Goal: Task Accomplishment & Management: Use online tool/utility

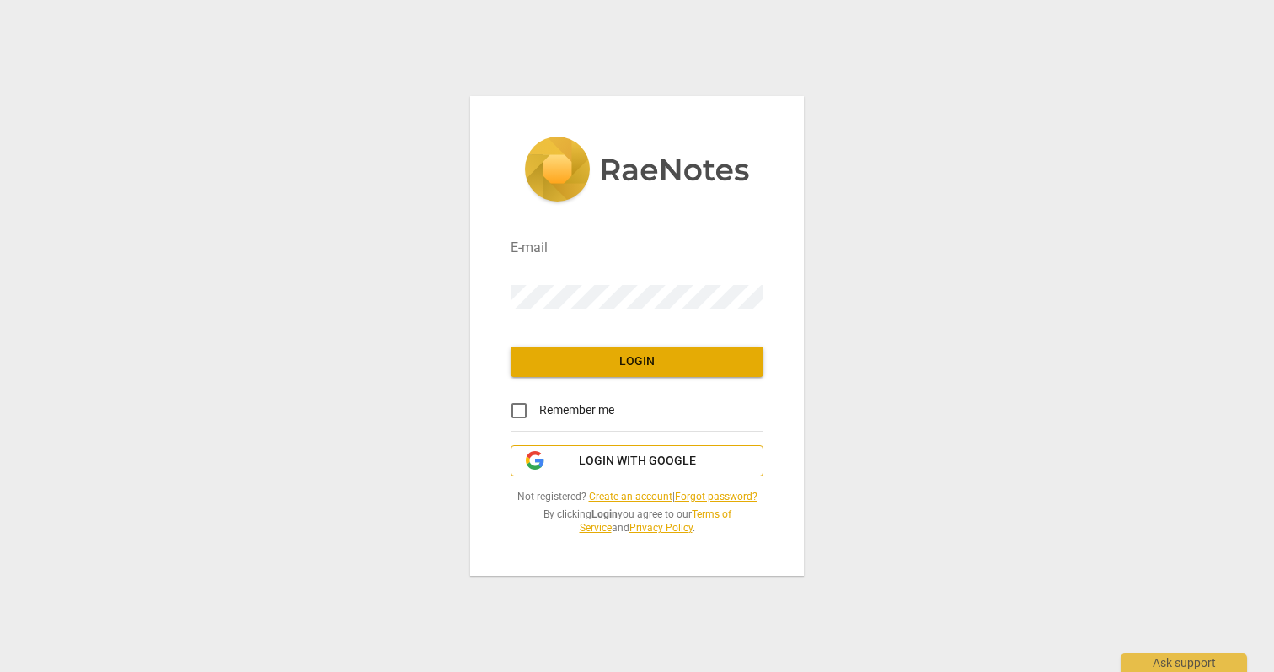
click at [655, 458] on span "Login with Google" at bounding box center [637, 460] width 117 height 17
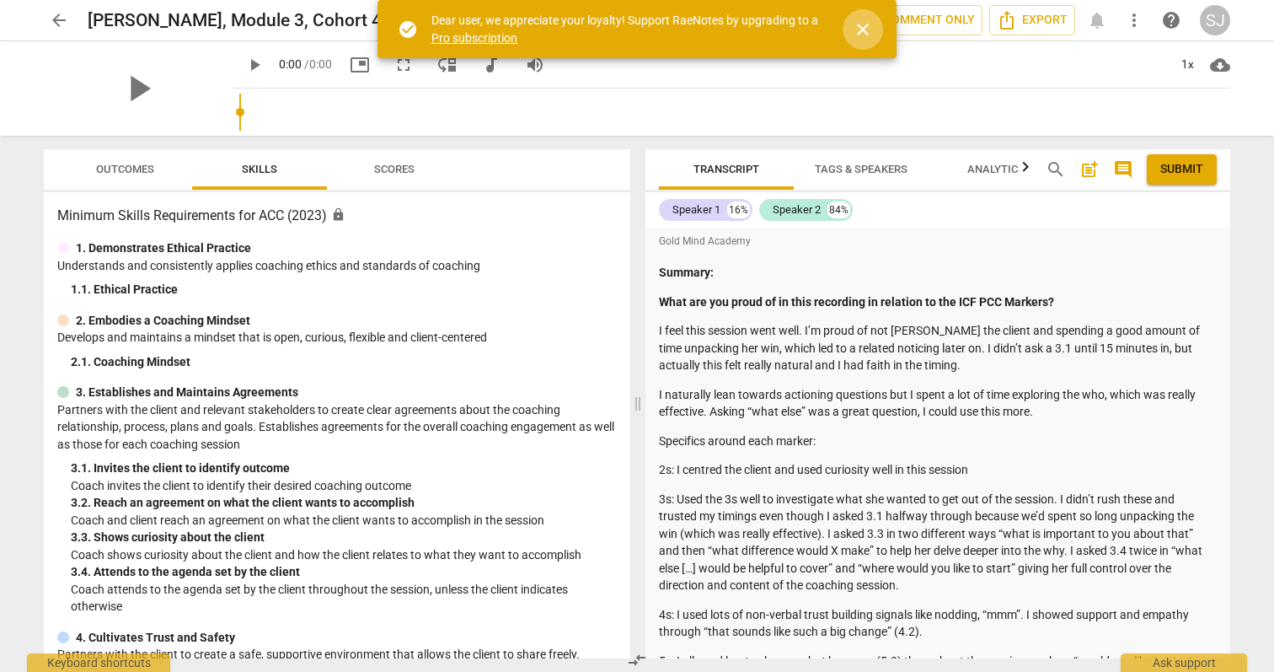
click at [865, 25] on span "close" at bounding box center [863, 29] width 20 height 20
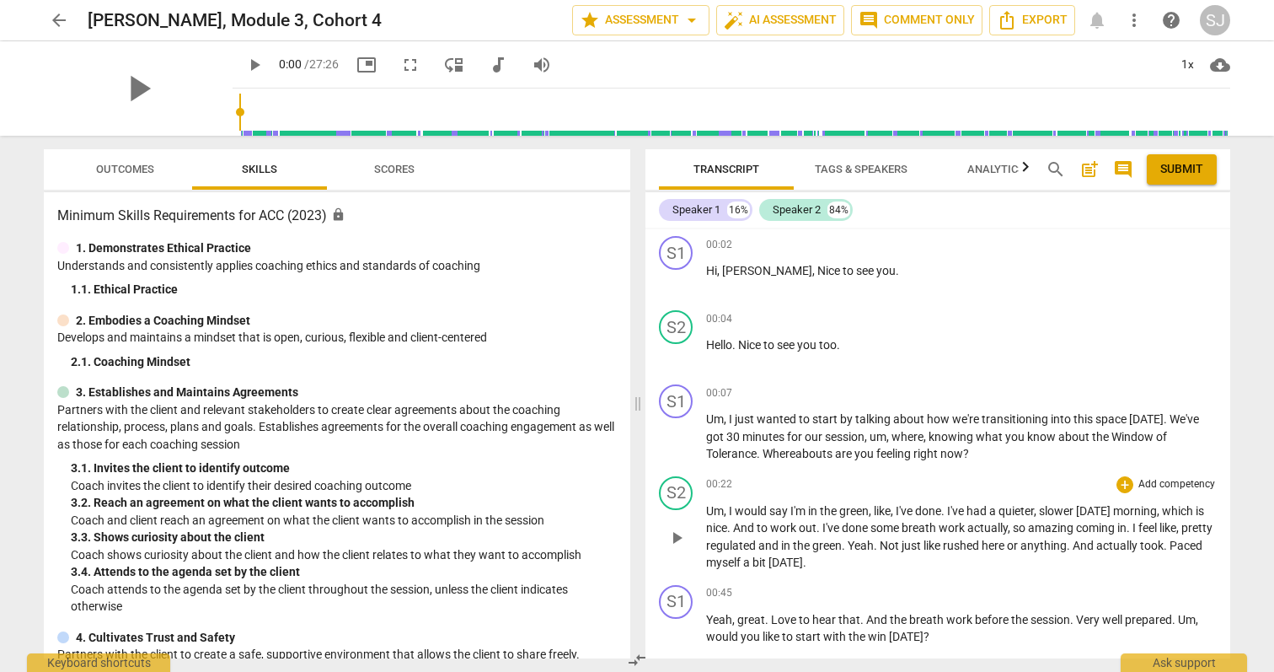
scroll to position [1154, 0]
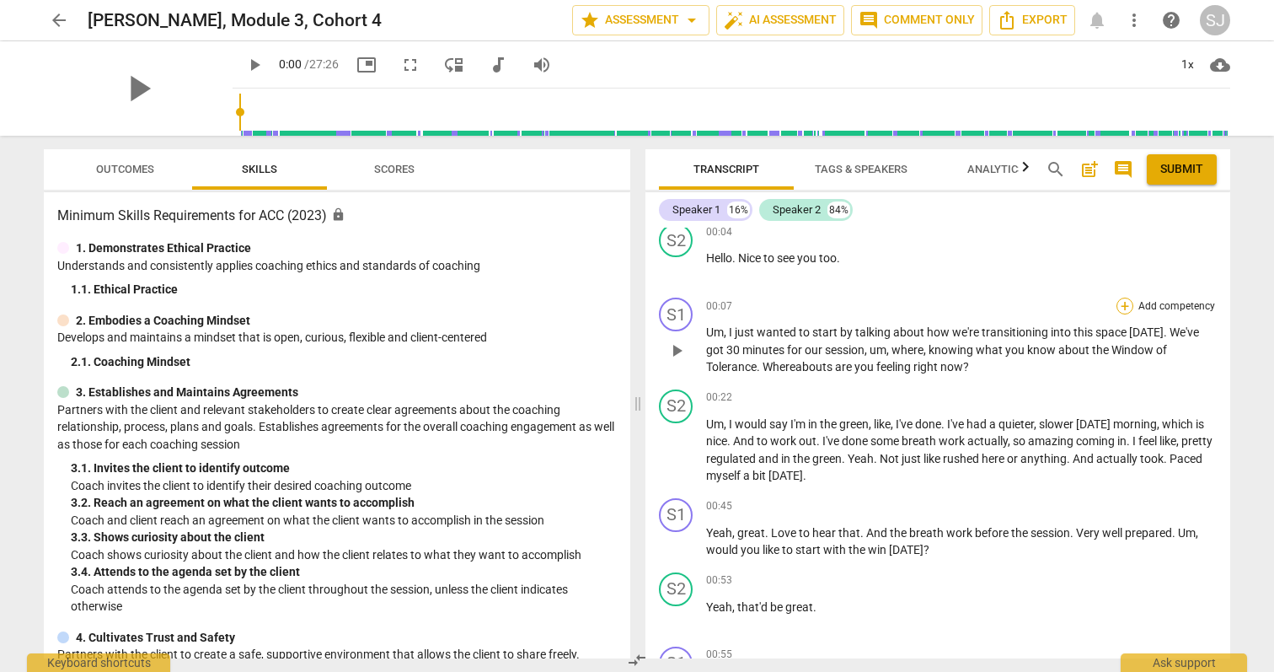
click at [1122, 314] on div "+" at bounding box center [1124, 305] width 17 height 17
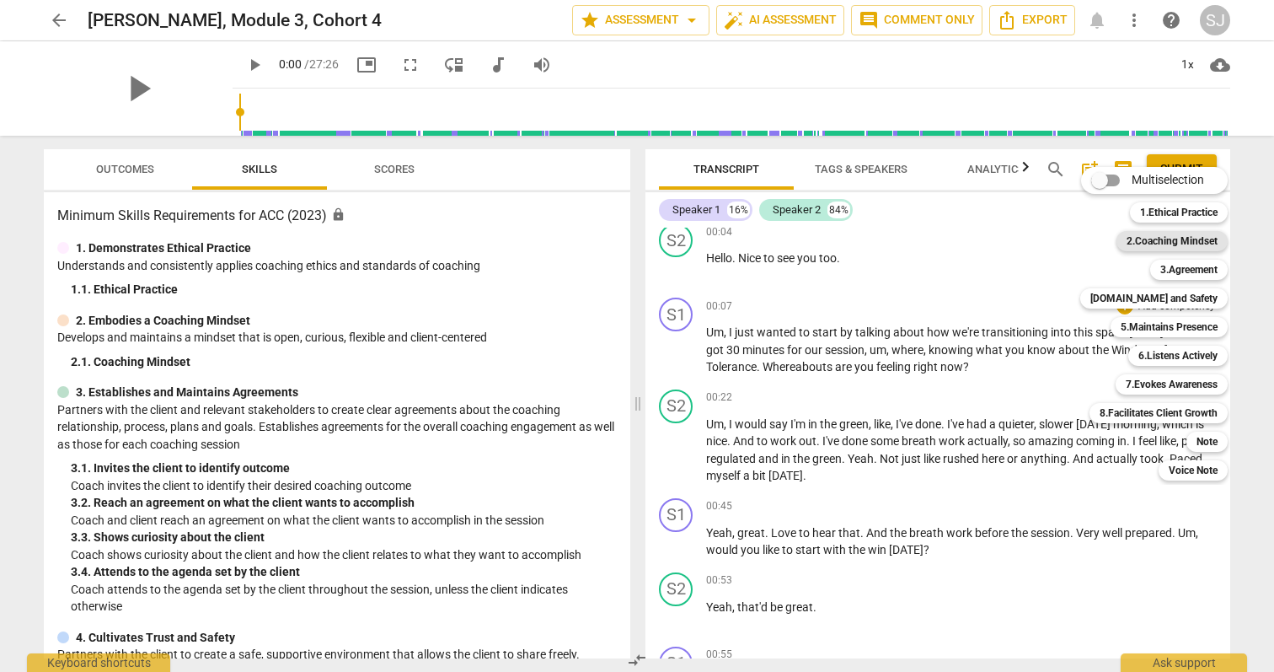
click at [1177, 244] on b "2.Coaching Mindset" at bounding box center [1172, 241] width 91 height 20
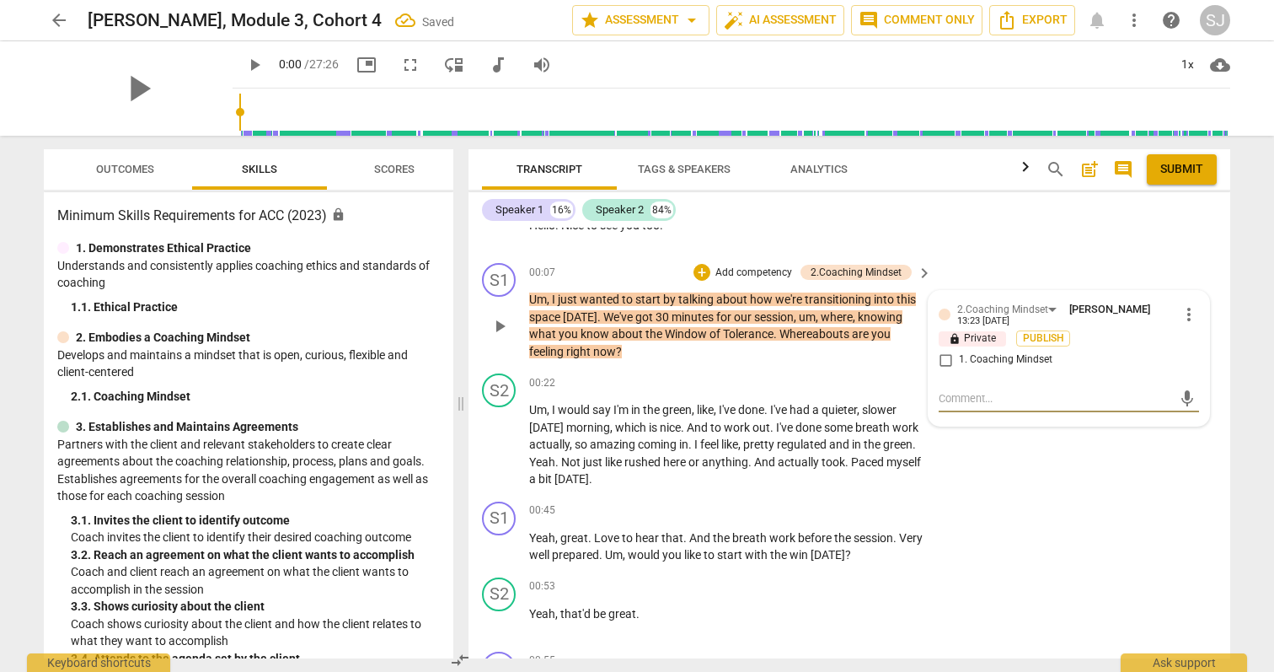
click at [944, 370] on input "1. Coaching Mindset" at bounding box center [945, 360] width 27 height 20
checkbox input "true"
click at [1139, 495] on div "S2 play_arrow pause 00:22 + Add competency keyboard_arrow_right Um , I would sa…" at bounding box center [849, 431] width 762 height 128
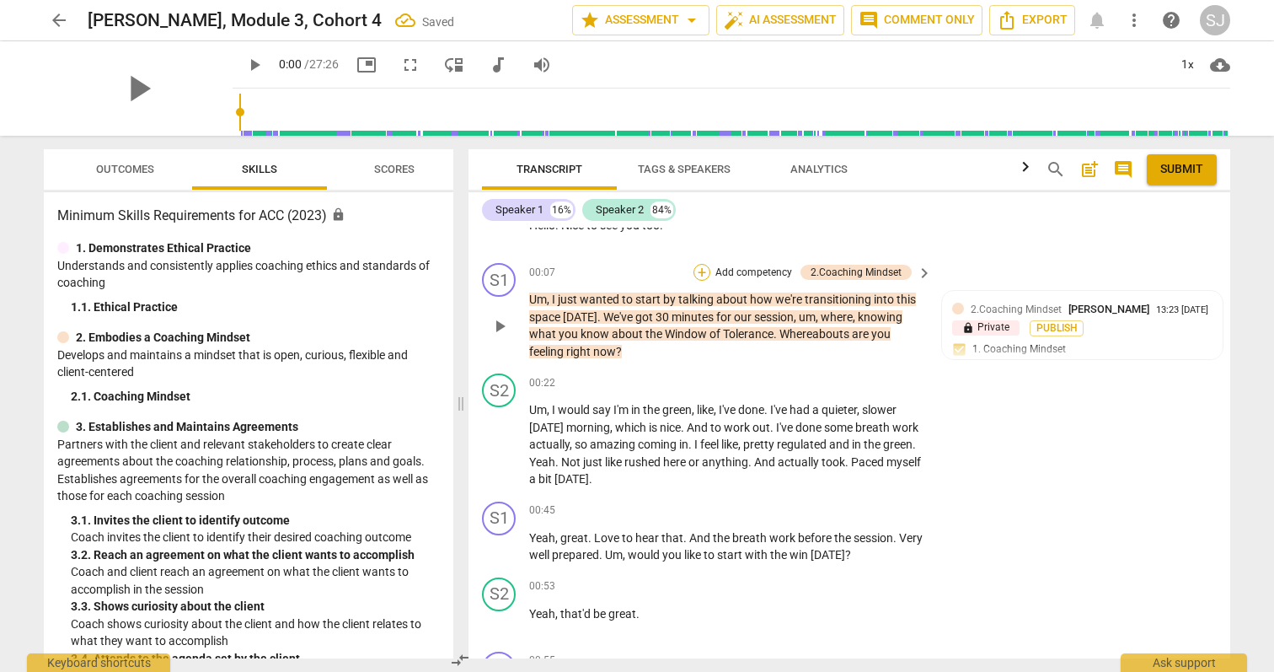
click at [703, 281] on div "+" at bounding box center [701, 272] width 17 height 17
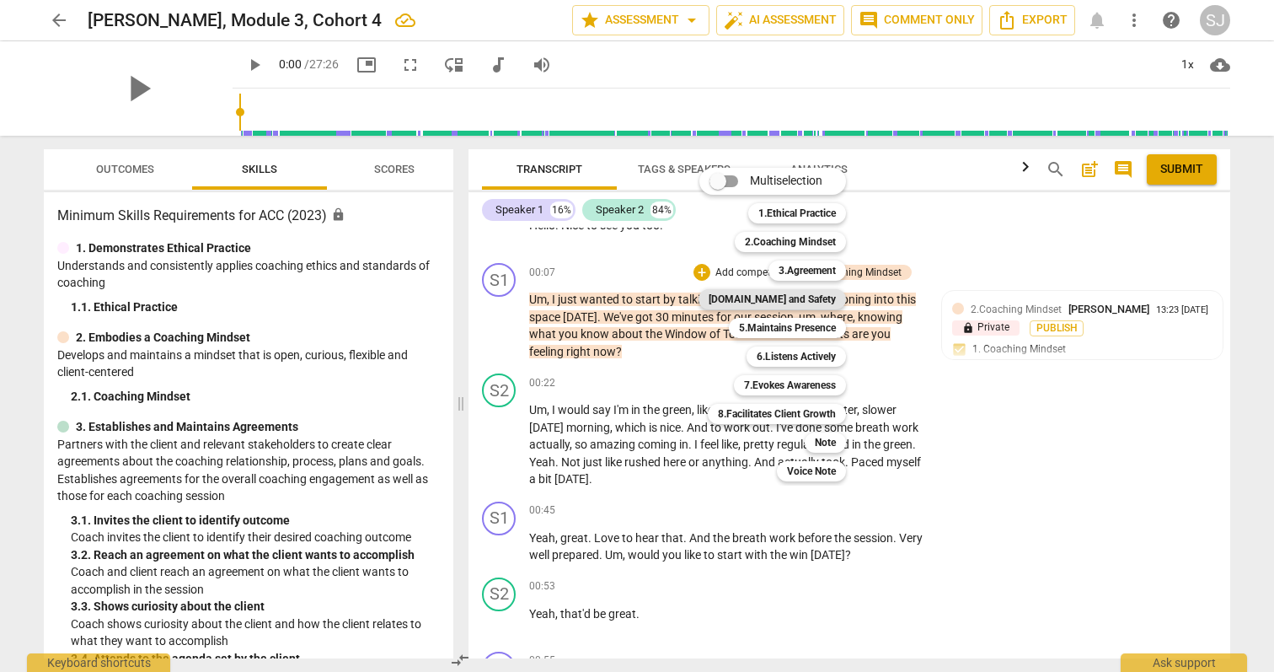
click at [818, 300] on b "[DOMAIN_NAME] and Safety" at bounding box center [772, 299] width 127 height 20
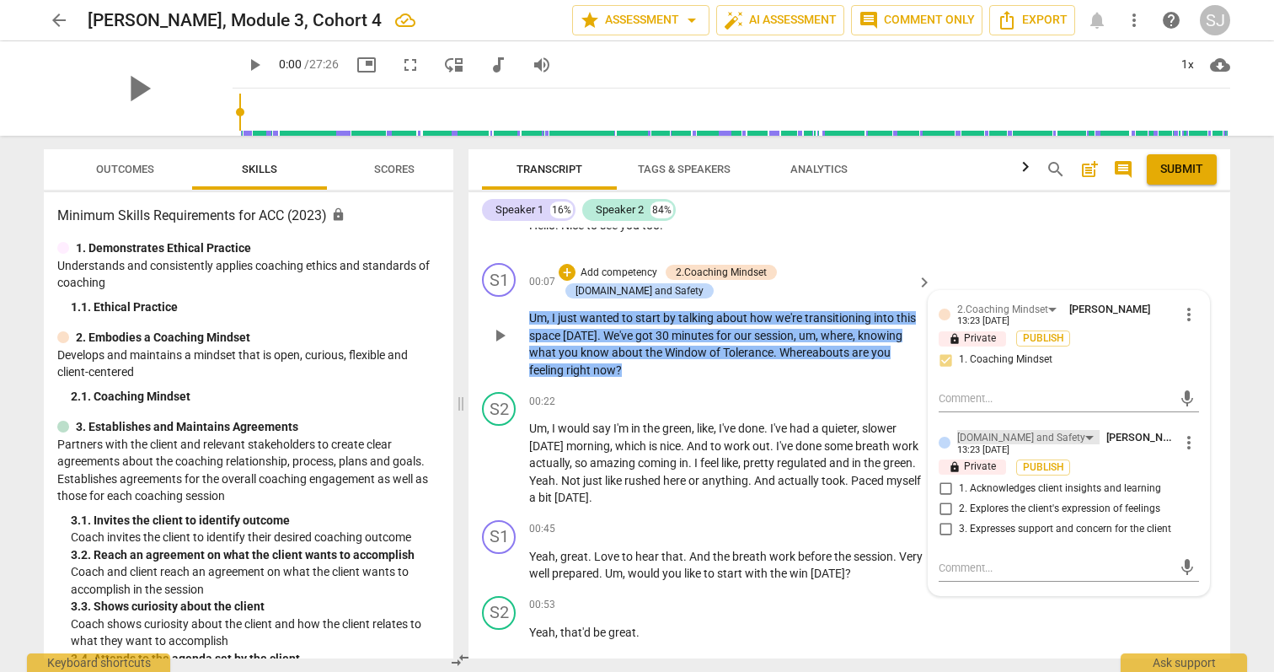
click at [1020, 446] on div "[DOMAIN_NAME] and Safety" at bounding box center [1021, 438] width 128 height 16
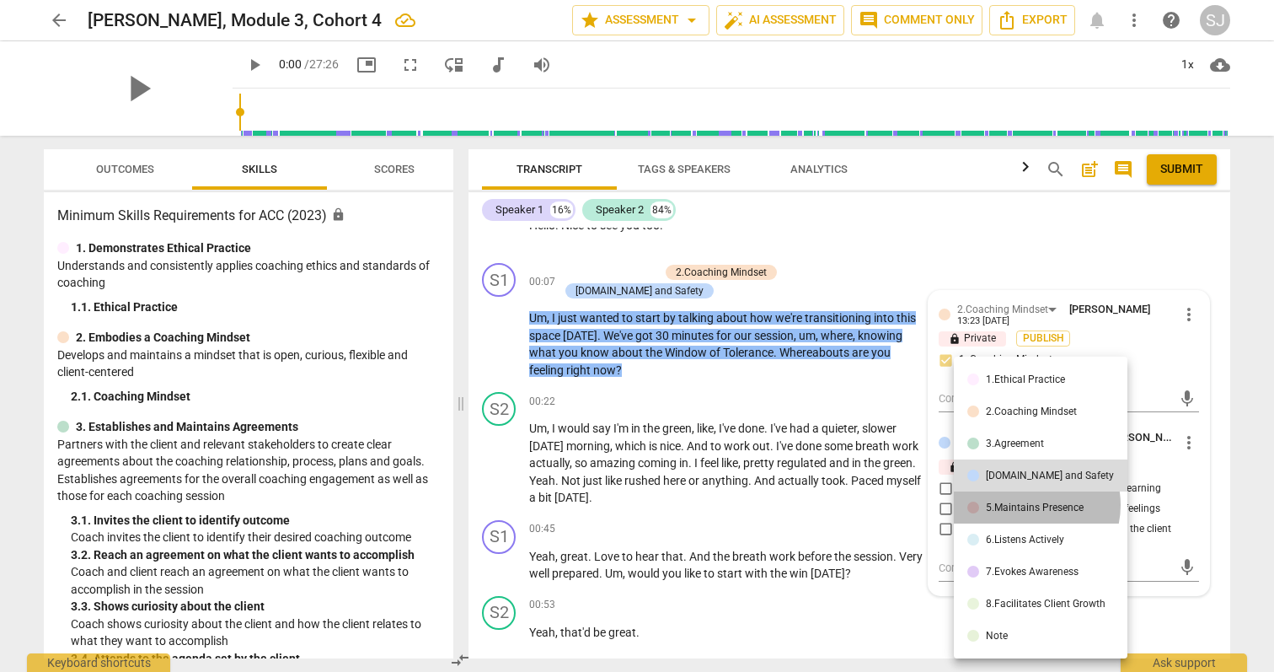
click at [1025, 505] on div "5.Maintains Presence" at bounding box center [1035, 507] width 98 height 10
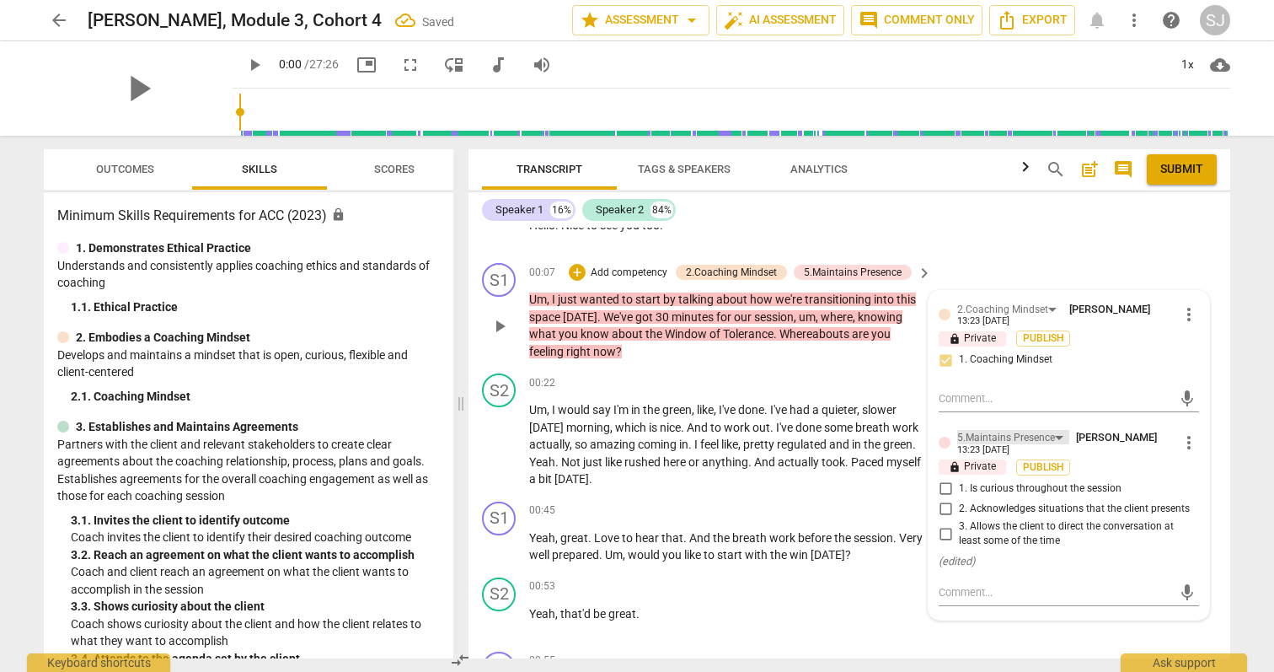
click at [1013, 446] on div "5.Maintains Presence" at bounding box center [1006, 438] width 98 height 16
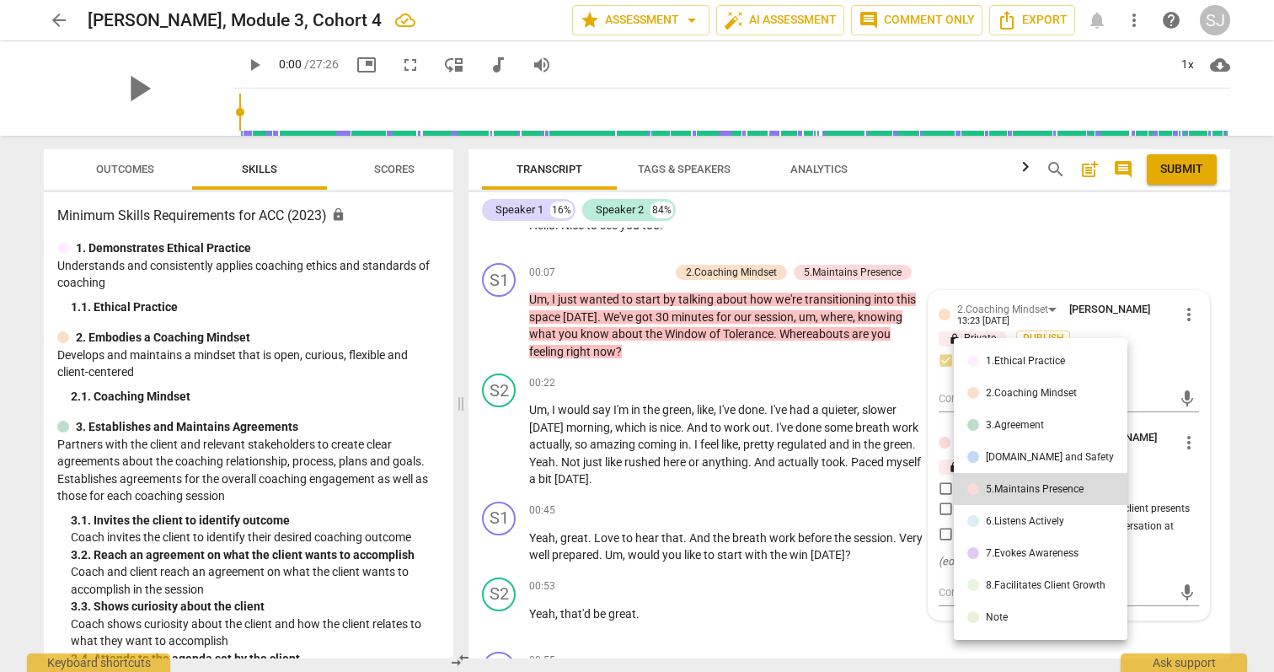
click at [1028, 517] on div "6.Listens Actively" at bounding box center [1025, 521] width 78 height 10
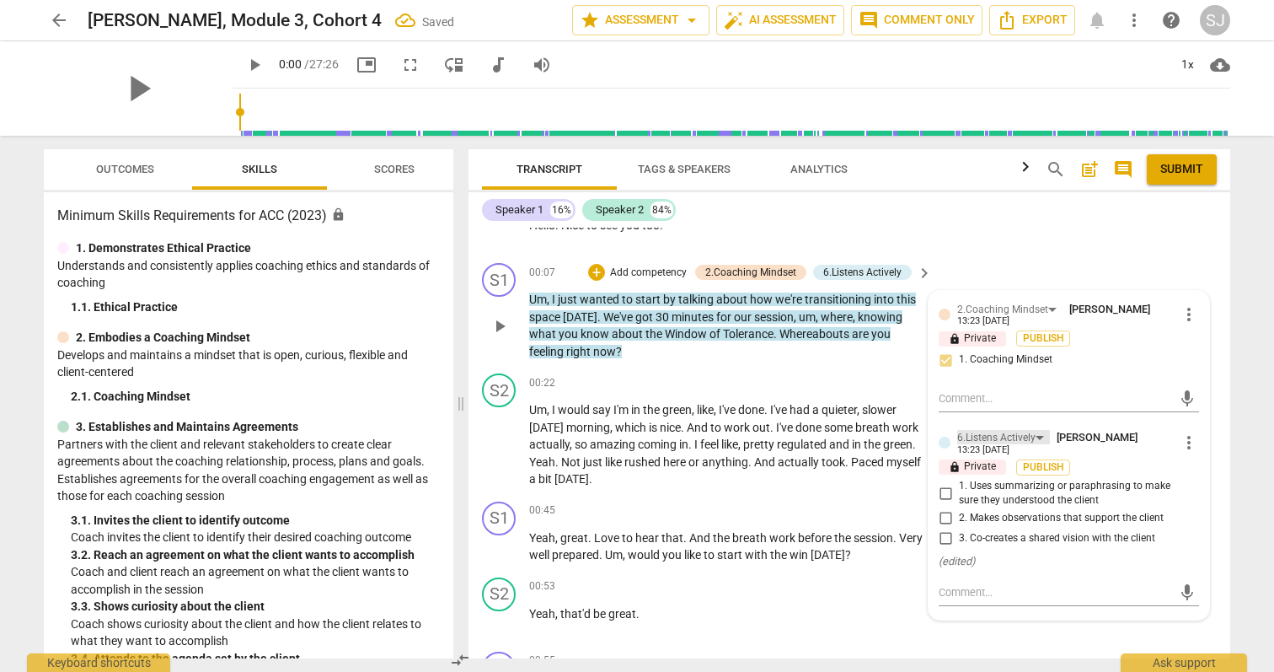
click at [1037, 444] on div "6.Listens Actively" at bounding box center [1003, 437] width 93 height 14
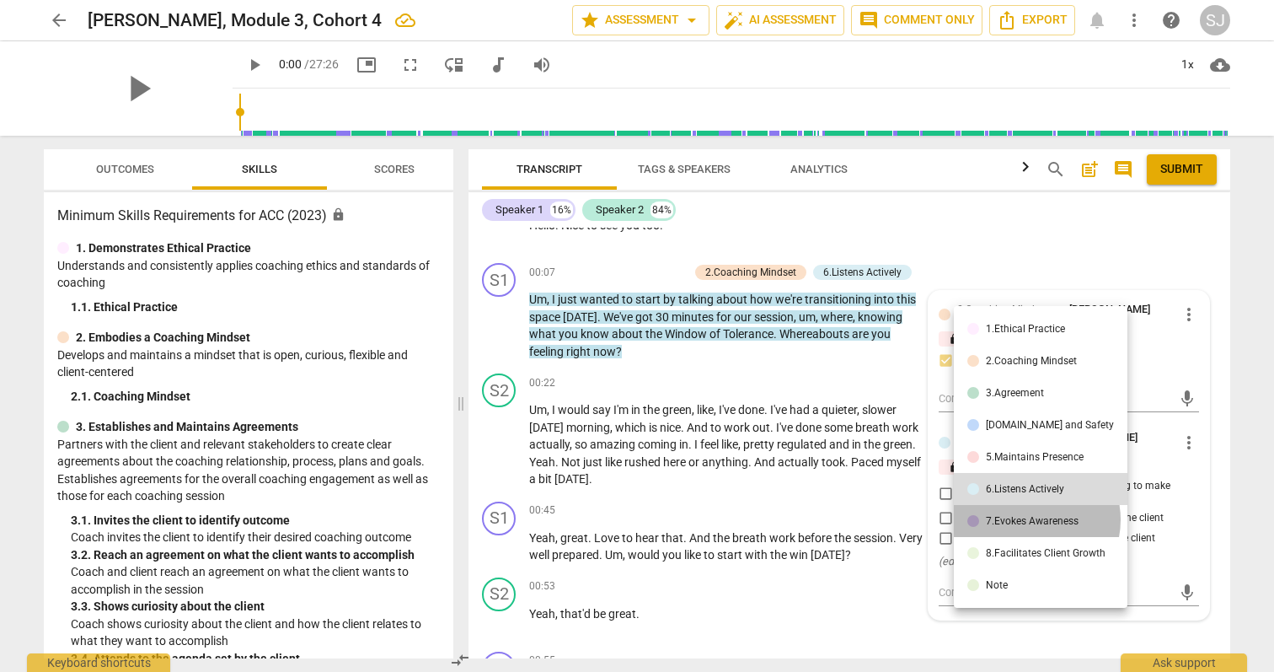
click at [1030, 519] on div "7.Evokes Awareness" at bounding box center [1032, 521] width 93 height 10
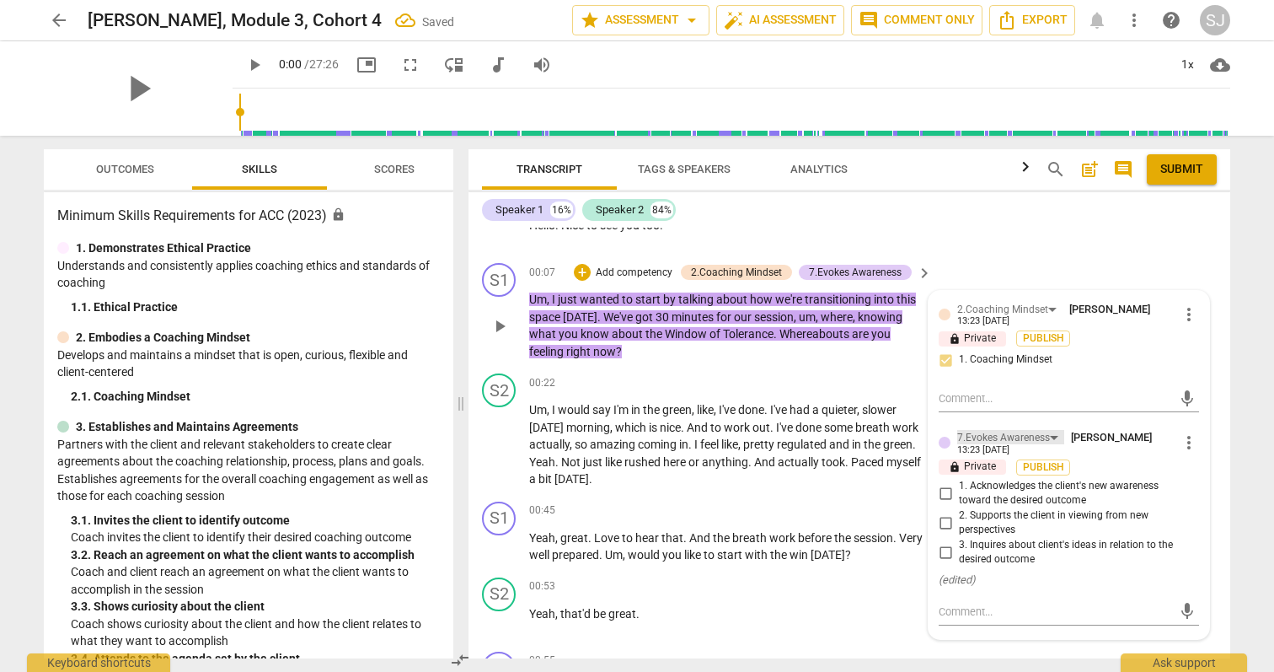
click at [1047, 444] on div "7.Evokes Awareness" at bounding box center [1010, 437] width 107 height 14
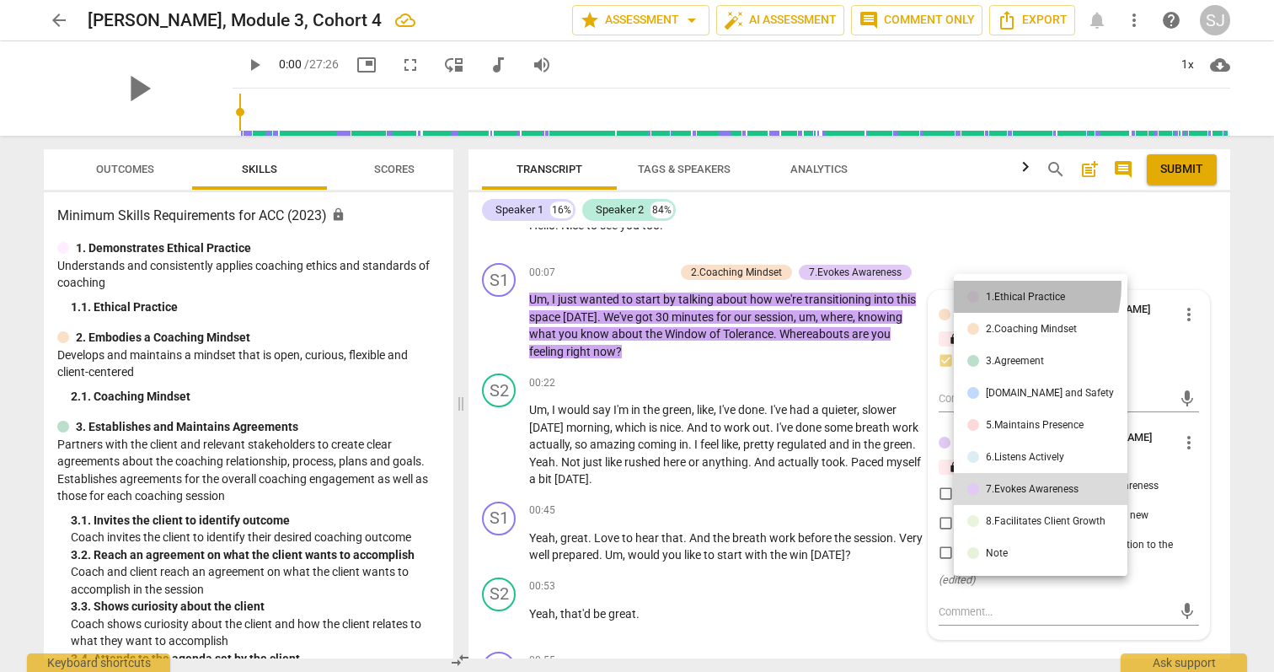
click at [1007, 286] on li "1.Ethical Practice" at bounding box center [1041, 297] width 174 height 32
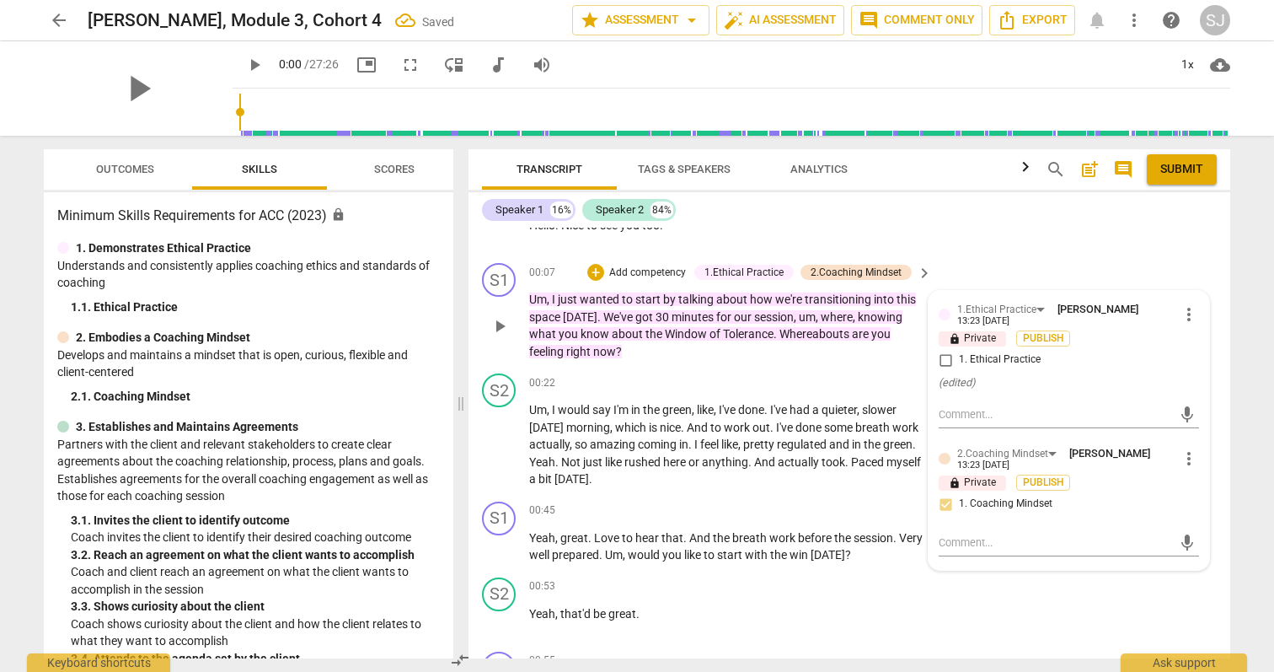
click at [940, 370] on input "1. Ethical Practice" at bounding box center [945, 360] width 27 height 20
checkbox input "true"
click at [1230, 343] on div "Transcript Tags & Speakers Analytics search post_add comment Submit Speaker 1 1…" at bounding box center [853, 404] width 782 height 536
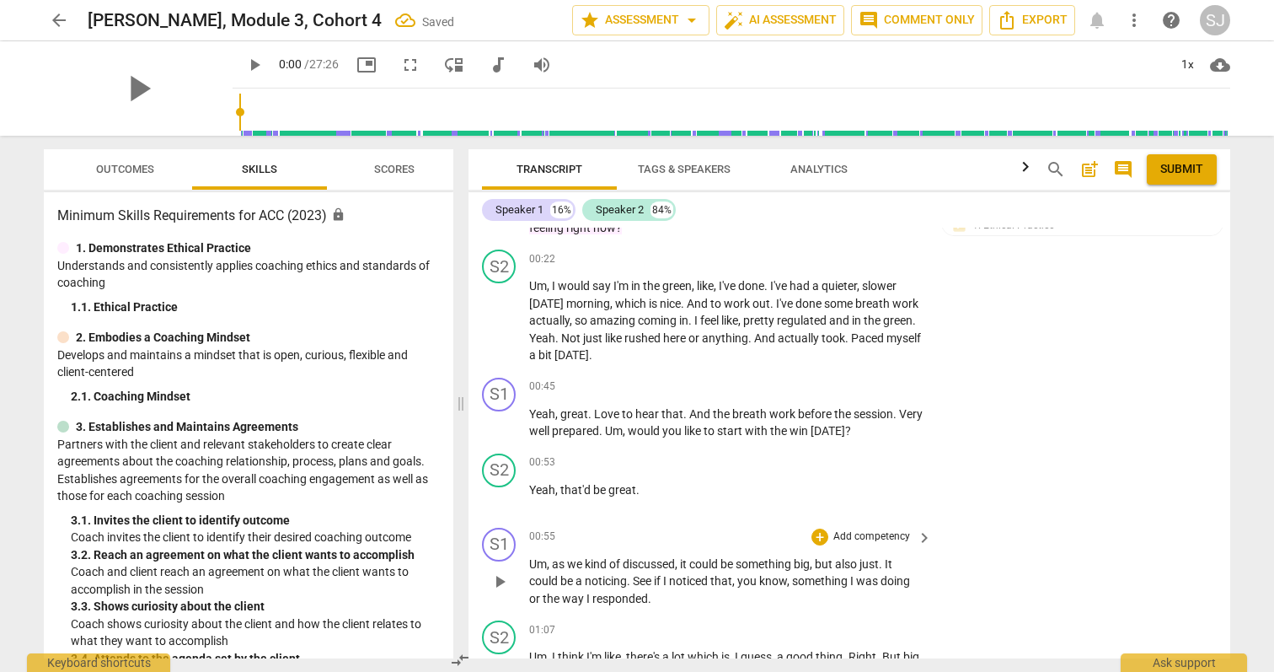
scroll to position [1227, 0]
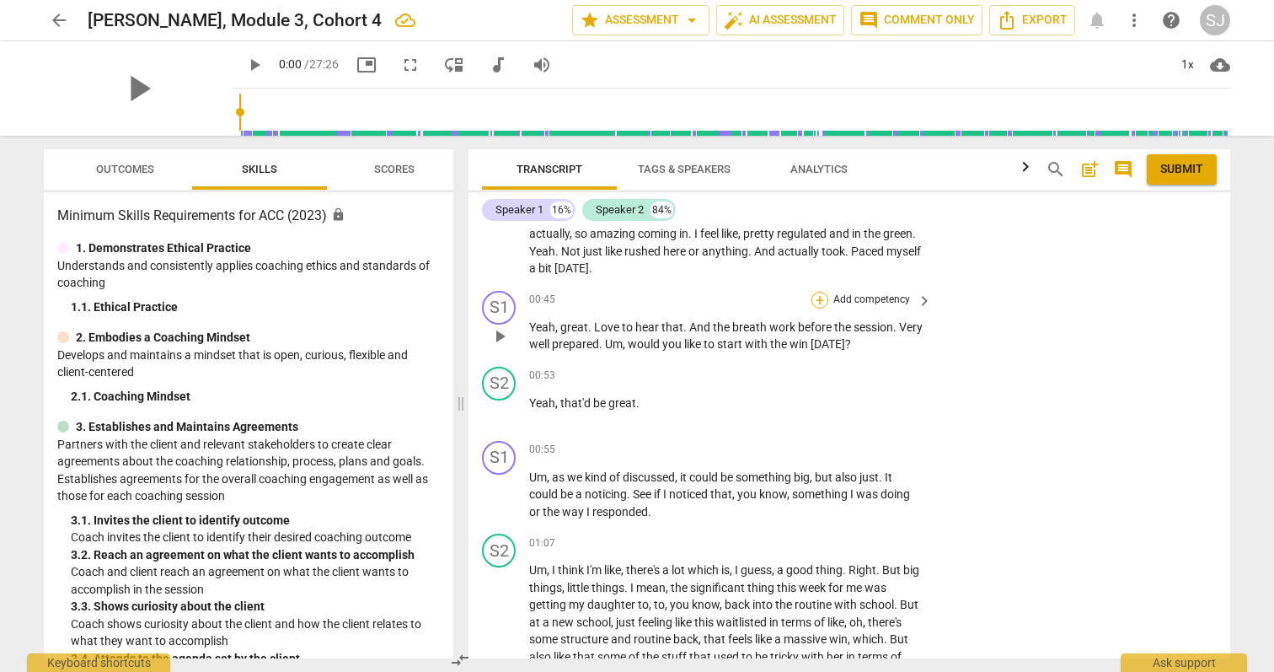
click at [818, 308] on div "+" at bounding box center [819, 300] width 17 height 17
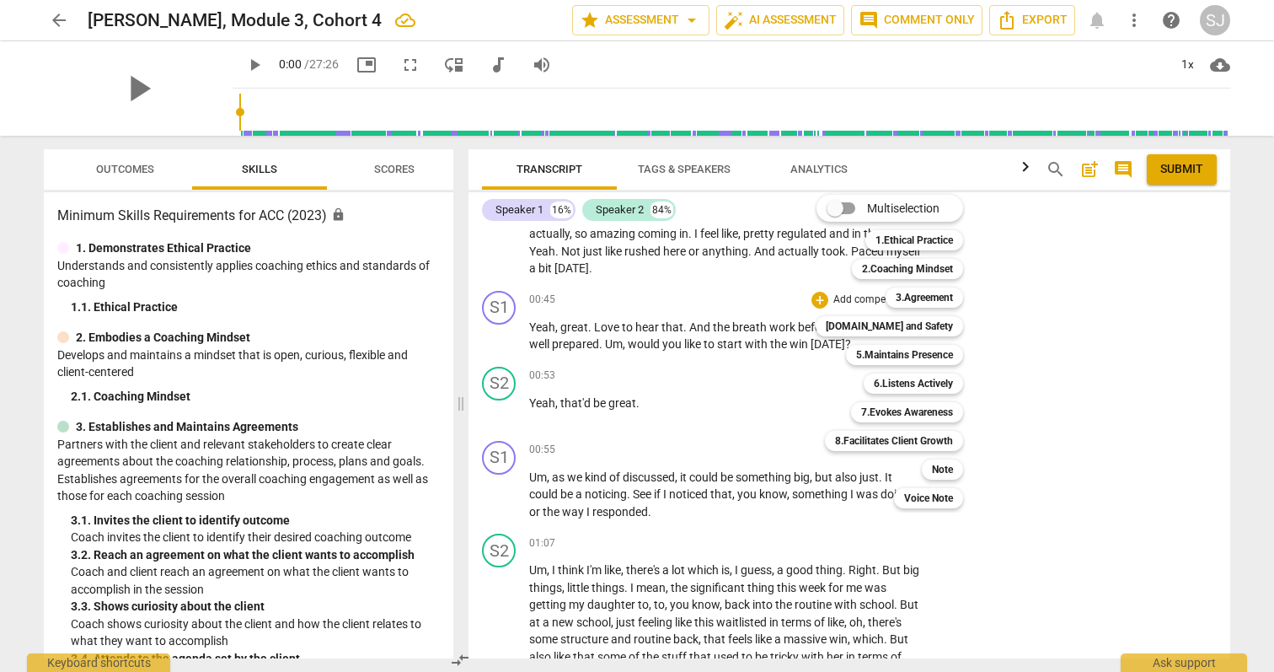
click at [313, 371] on div at bounding box center [637, 336] width 1274 height 672
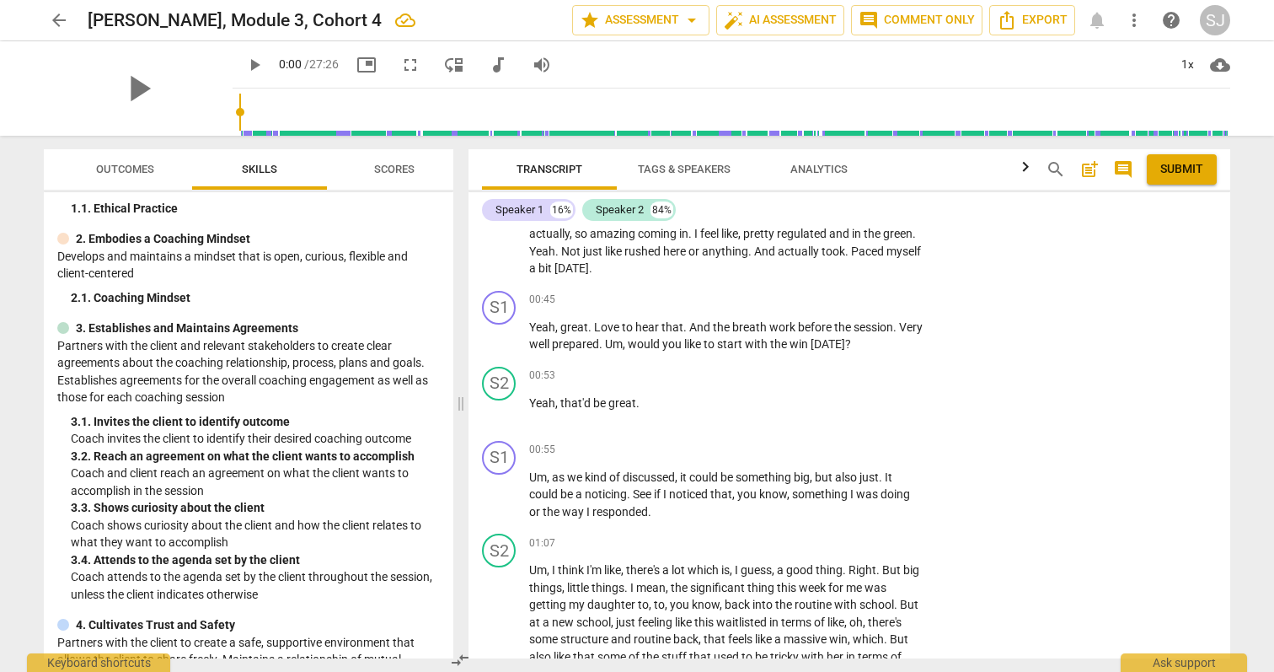
scroll to position [110, 0]
